Goal: Navigation & Orientation: Go to known website

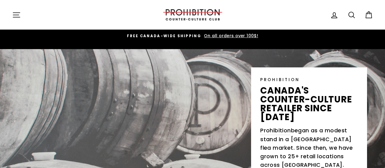
click at [376, 111] on div "PROHIBITION canada's counter-culture retailer since [DATE] Prohibition began as…" at bounding box center [192, 138] width 385 height 179
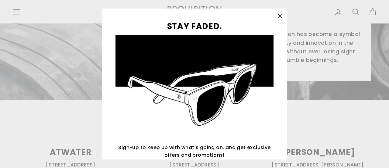
click at [282, 15] on icon "button" at bounding box center [280, 16] width 4 height 4
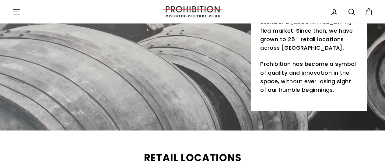
scroll to position [0, 0]
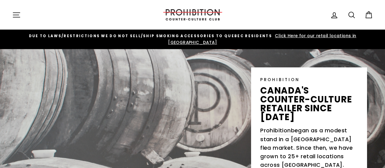
click at [196, 14] on img at bounding box center [192, 14] width 61 height 11
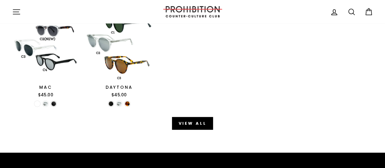
scroll to position [879, 0]
